Goal: Task Accomplishment & Management: Complete application form

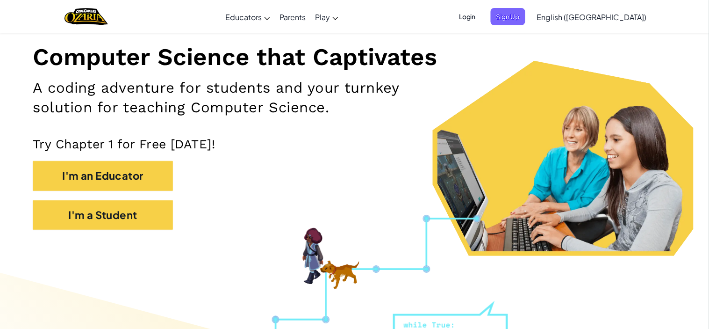
scroll to position [109, 0]
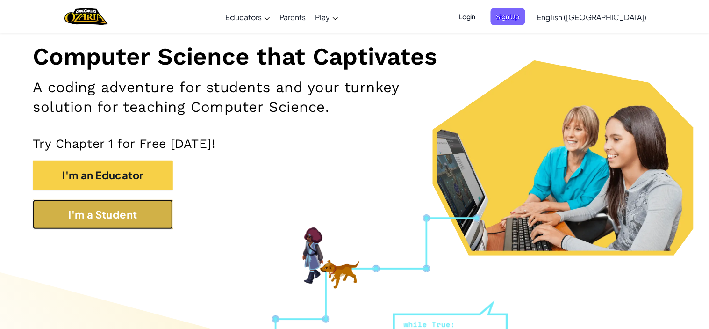
click at [138, 215] on button "I'm a Student" at bounding box center [103, 214] width 140 height 29
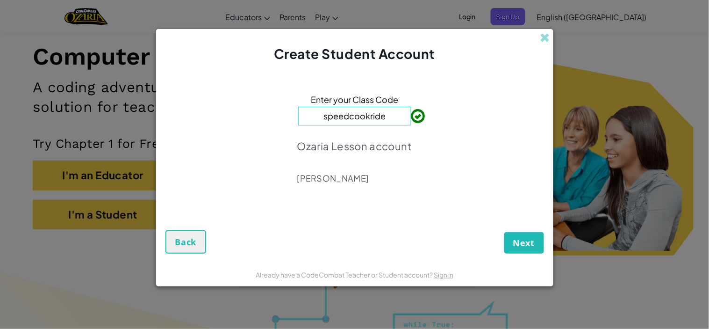
type input "speedcookride"
click at [526, 242] on span "Next" at bounding box center [524, 242] width 22 height 11
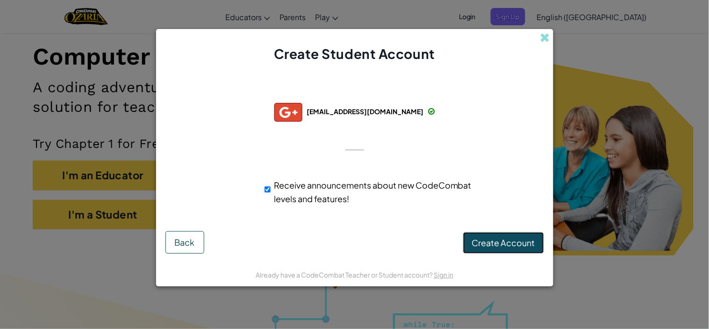
click at [543, 244] on button "Create Account" at bounding box center [503, 243] width 81 height 22
click at [542, 36] on span at bounding box center [545, 38] width 10 height 10
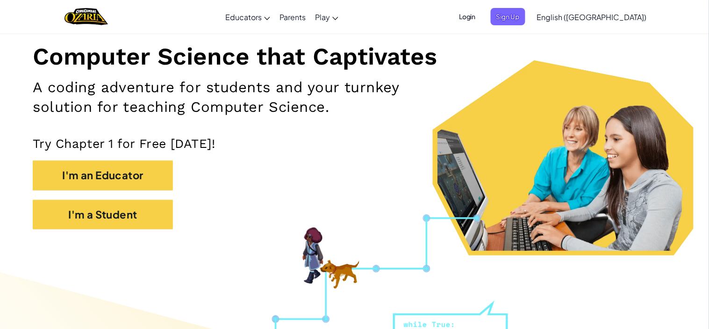
click at [482, 21] on span "Login" at bounding box center [467, 16] width 28 height 17
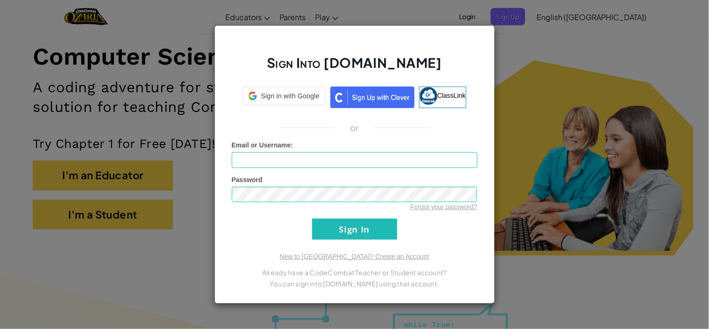
type input "DAVID989796"
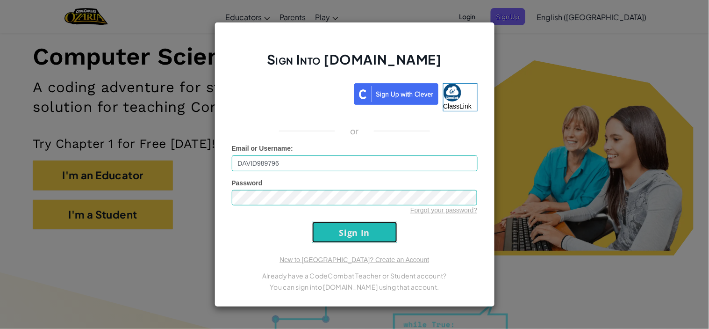
click at [329, 236] on input "Sign In" at bounding box center [354, 232] width 85 height 21
